Goal: Task Accomplishment & Management: Manage account settings

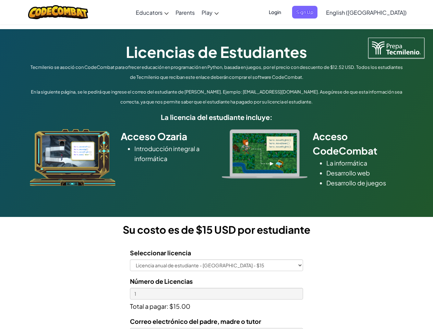
click at [217, 165] on div at bounding box center [265, 153] width 96 height 49
click at [285, 12] on span "Login" at bounding box center [275, 12] width 21 height 13
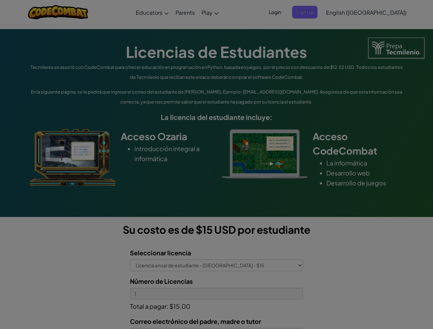
click at [316, 12] on div at bounding box center [216, 164] width 433 height 329
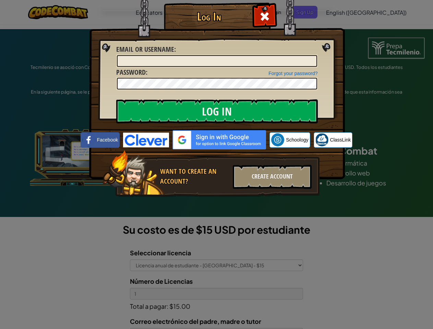
click at [347, 12] on div "Log In Unknown Error Email or Username : Forgot your password? Password : Log I…" at bounding box center [216, 164] width 433 height 329
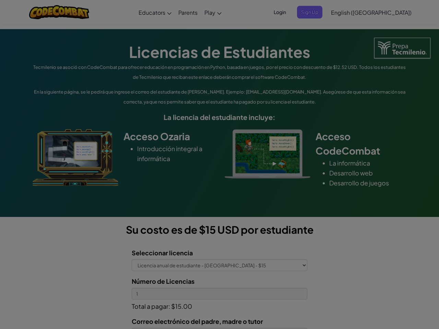
click at [347, 12] on div "Log In Unknown Error Email or Username : Forgot your password? Password : Log I…" at bounding box center [219, 164] width 439 height 329
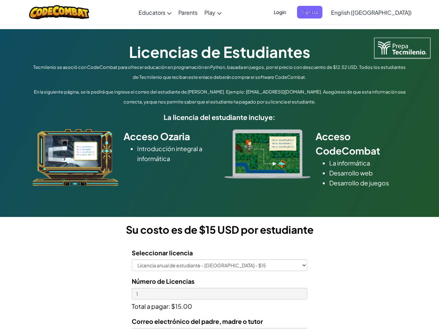
click at [383, 12] on div at bounding box center [219, 164] width 439 height 329
